Goal: Information Seeking & Learning: Learn about a topic

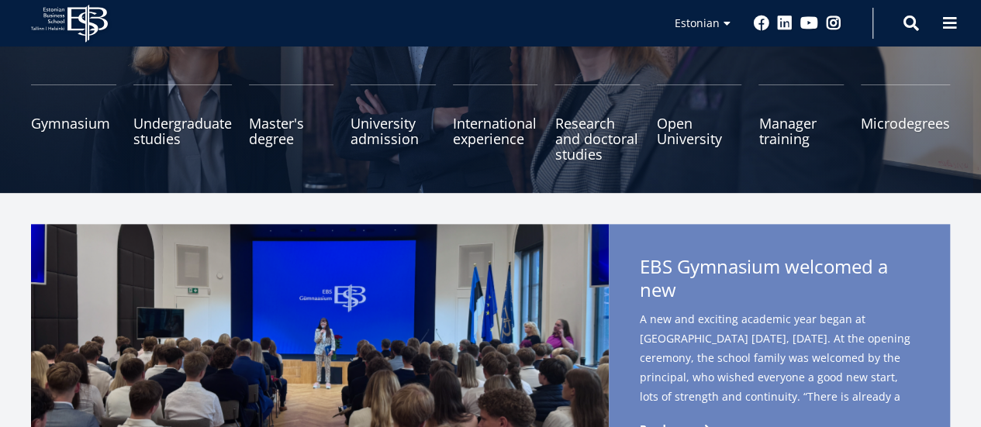
scroll to position [155, 0]
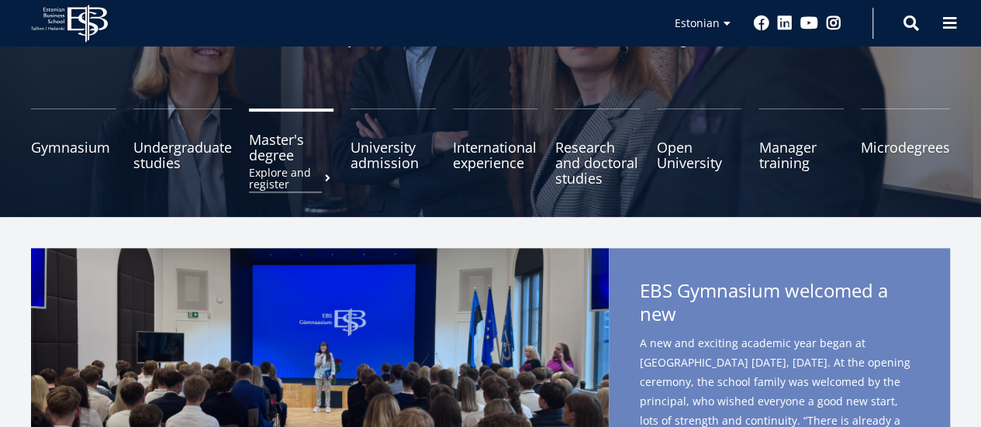
click at [260, 160] on font "Master's degree" at bounding box center [276, 147] width 55 height 34
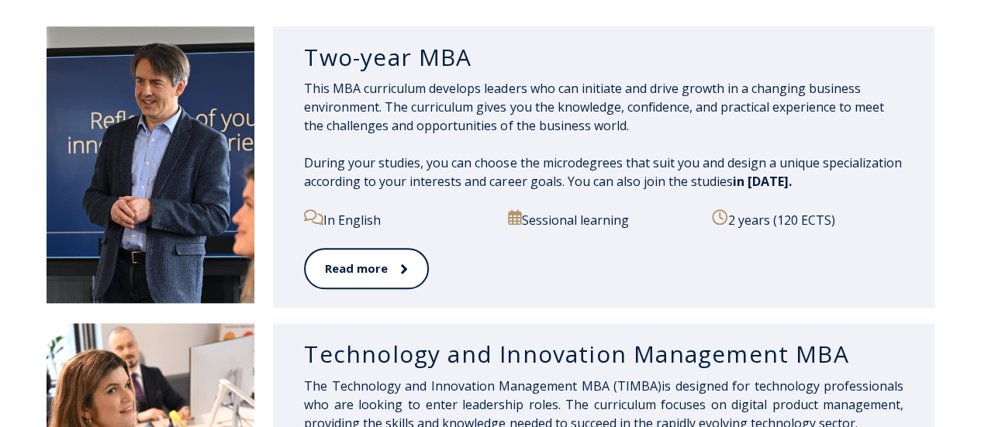
scroll to position [771, 0]
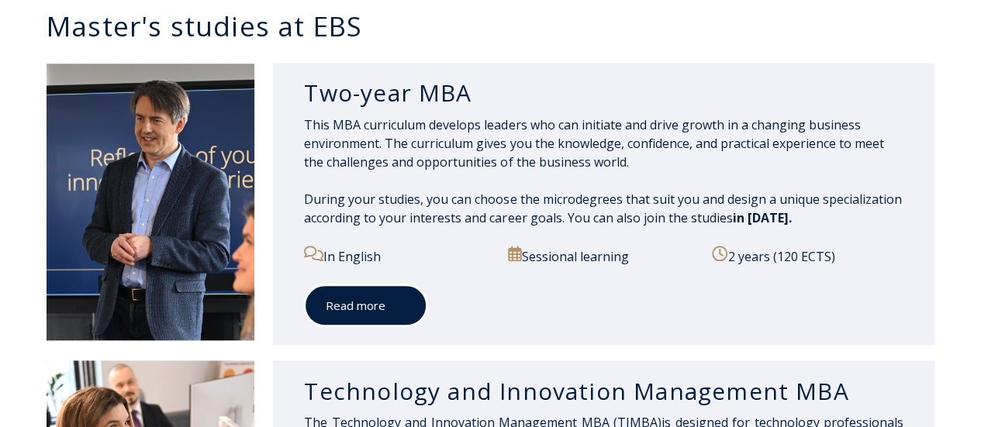
click at [375, 306] on font "Read more" at bounding box center [356, 306] width 60 height 16
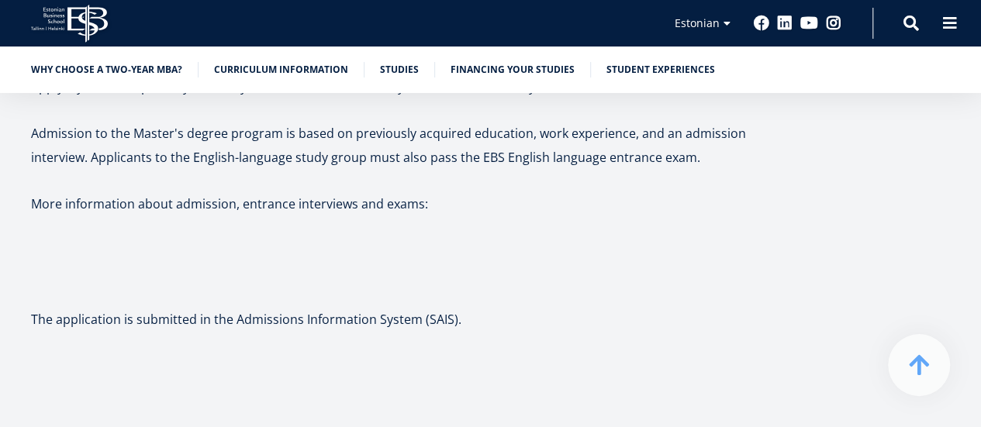
scroll to position [4186, 0]
